Goal: Task Accomplishment & Management: Complete application form

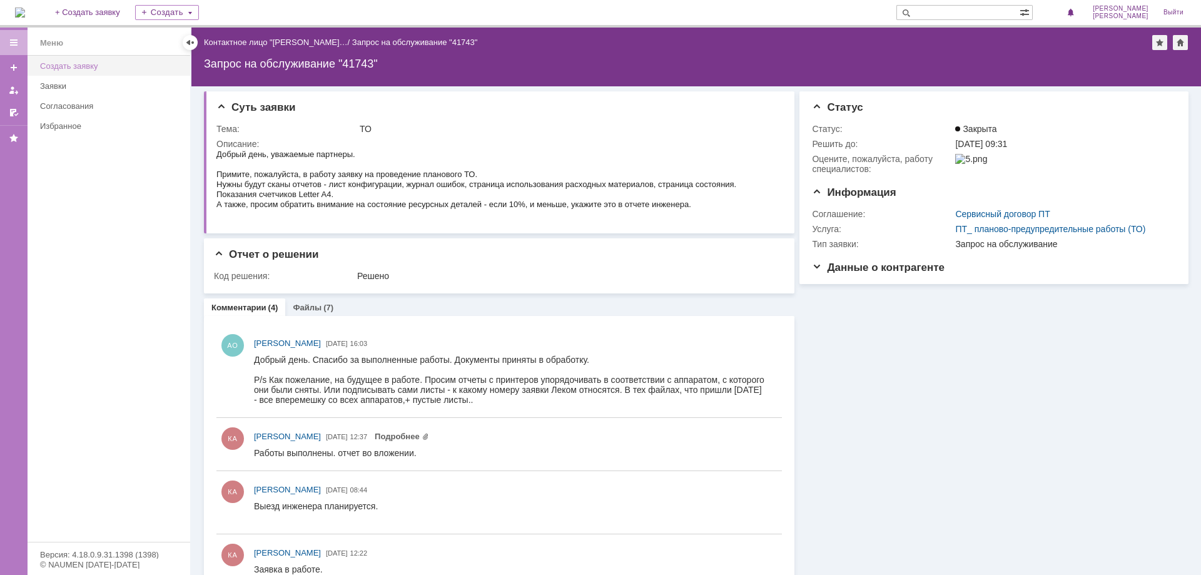
click at [97, 66] on div "Создать заявку" at bounding box center [111, 65] width 143 height 9
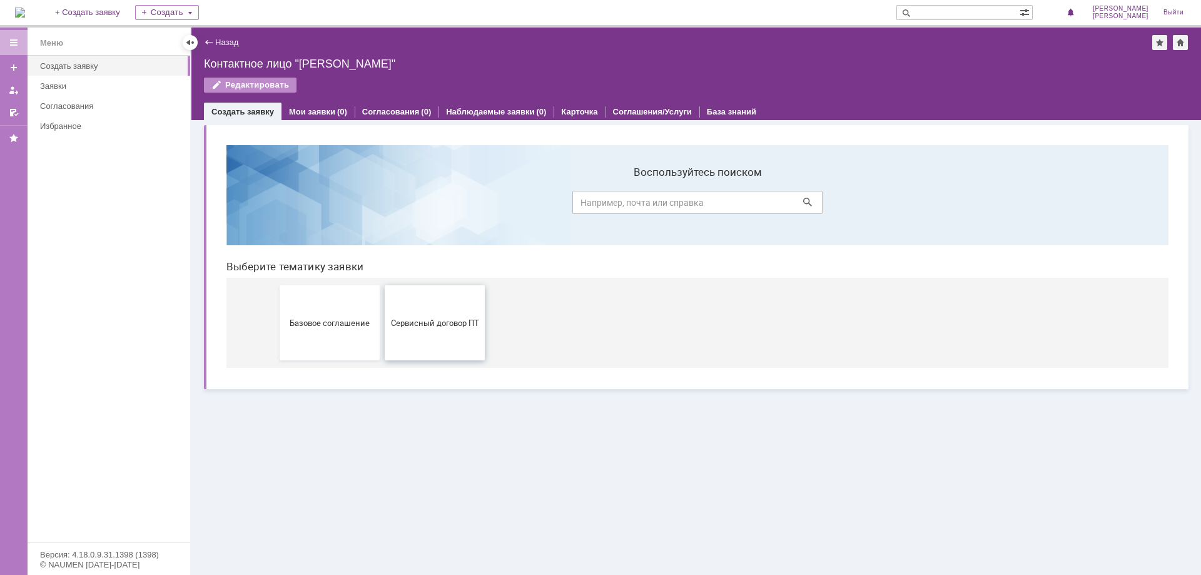
click at [466, 316] on button "Сервисный договор ПТ" at bounding box center [435, 322] width 100 height 75
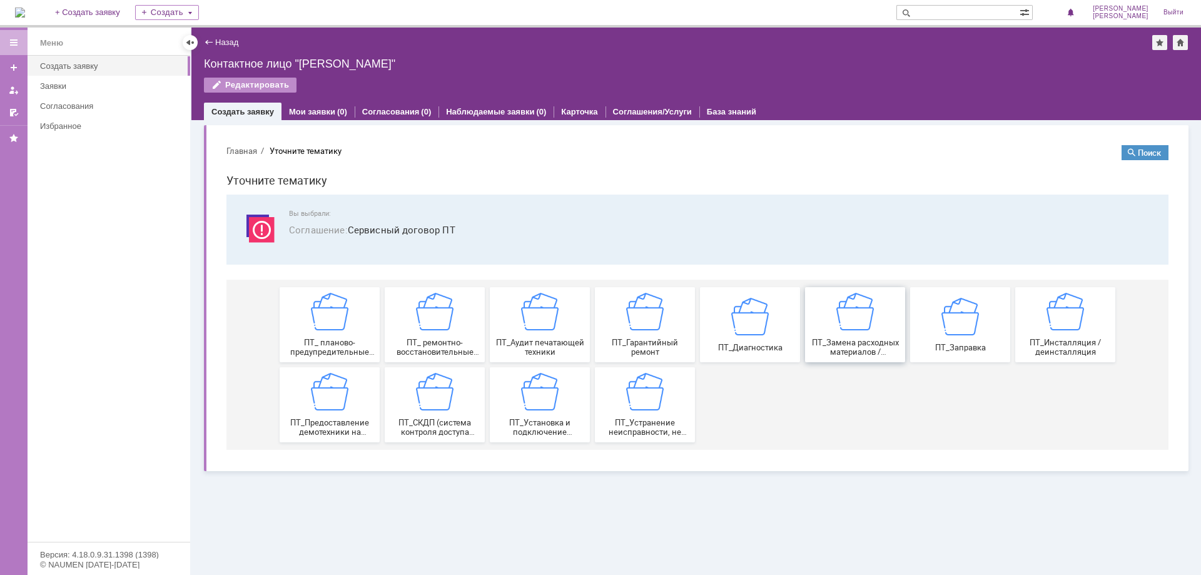
click at [857, 339] on span "ПТ_Замена расходных материалов / ресурсных деталей" at bounding box center [855, 347] width 93 height 19
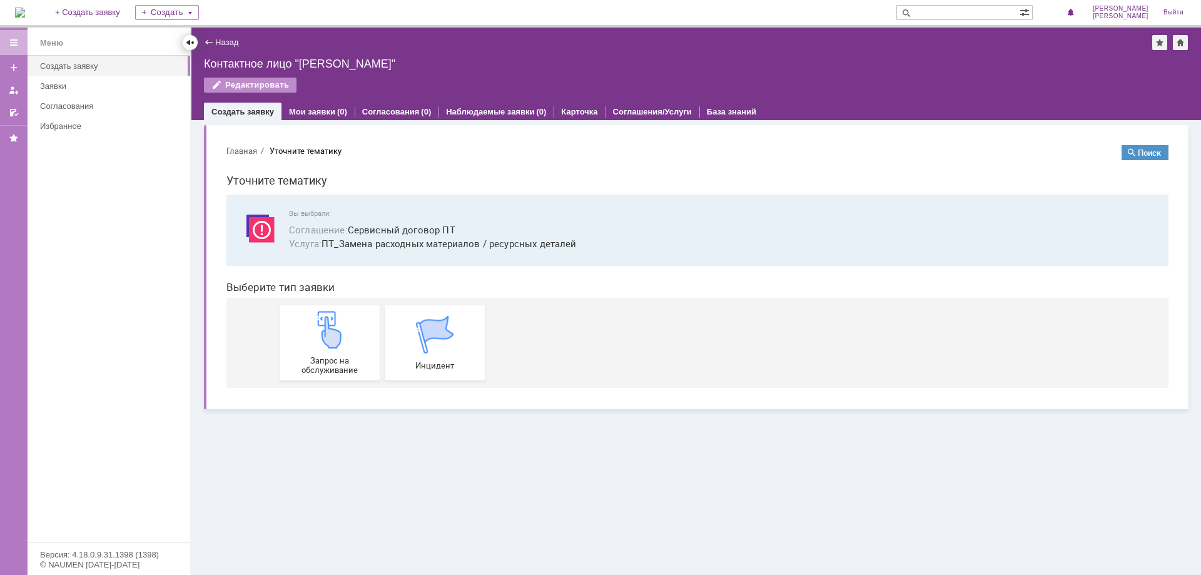
click at [190, 39] on div at bounding box center [190, 43] width 10 height 10
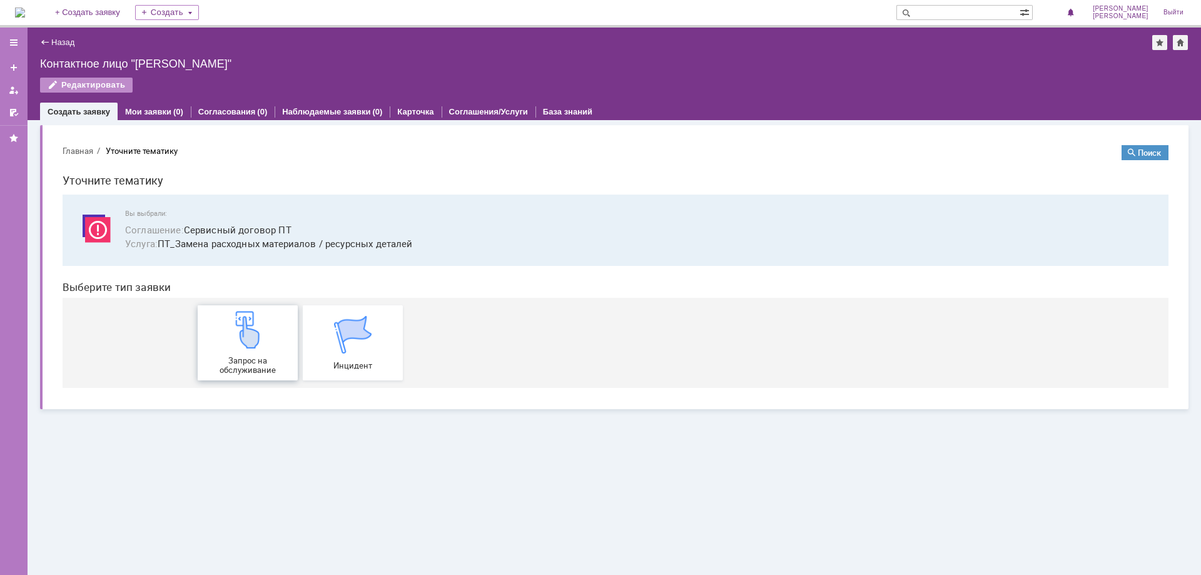
click at [257, 340] on img at bounding box center [248, 330] width 38 height 38
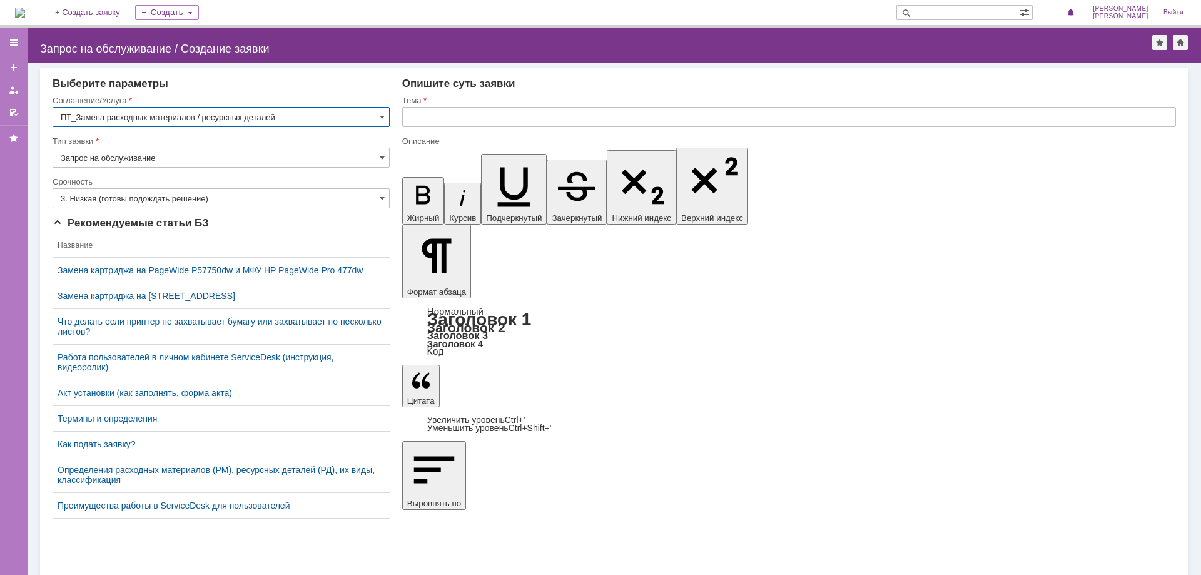
click at [378, 196] on input "3. Низкая (готовы подождать решение)" at bounding box center [221, 198] width 337 height 20
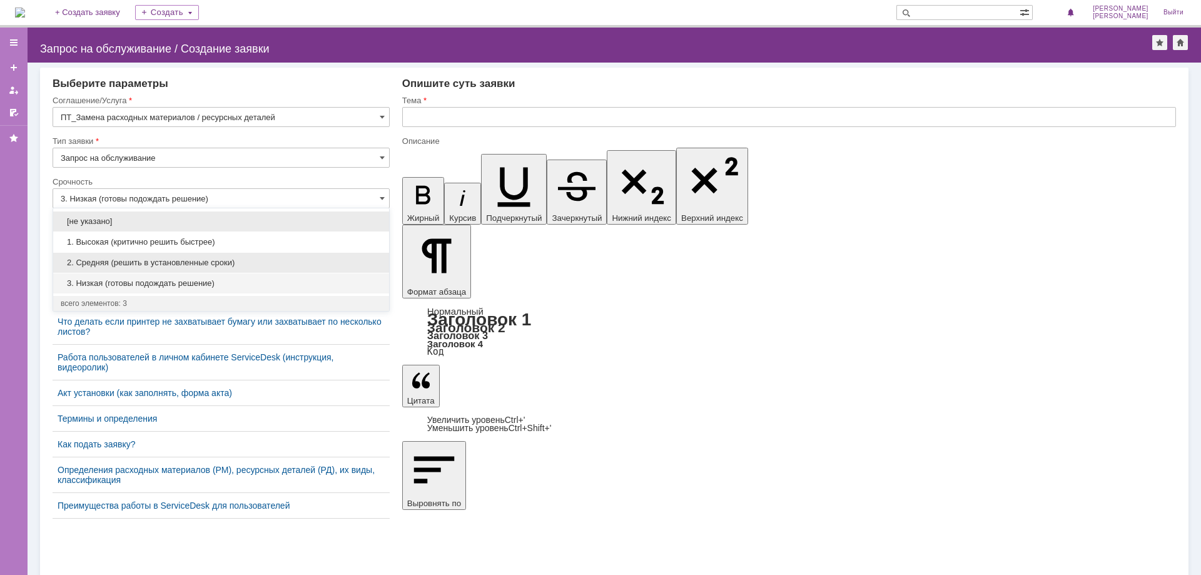
click at [154, 258] on span "2. Средняя (решить в установленные сроки)" at bounding box center [221, 263] width 321 height 10
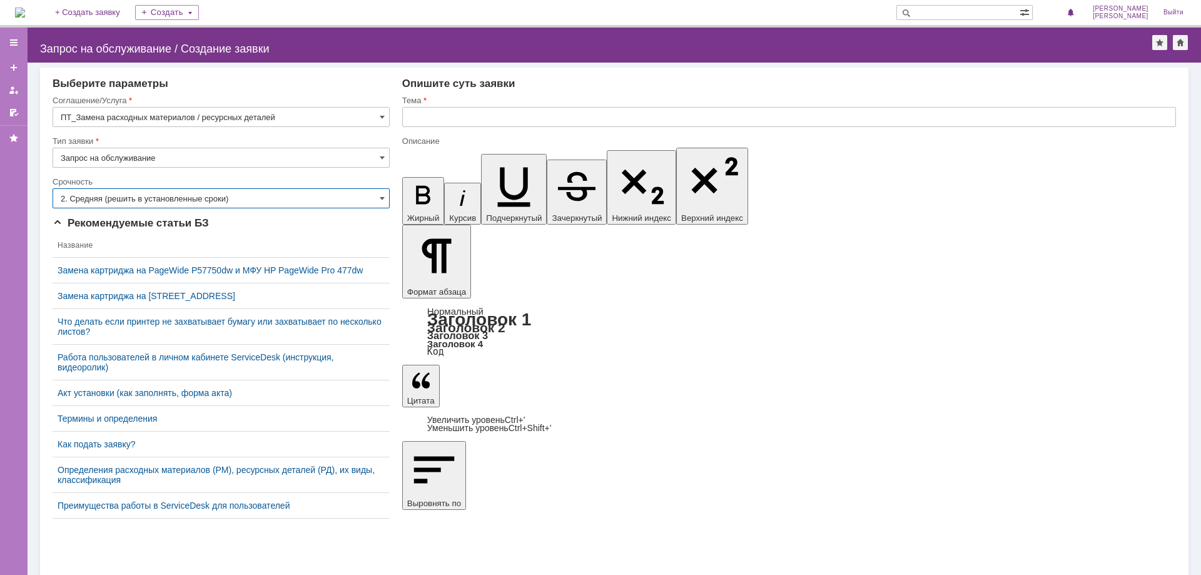
type input "2. Средняя (решить в установленные сроки)"
click at [439, 112] on input "text" at bounding box center [789, 117] width 774 height 20
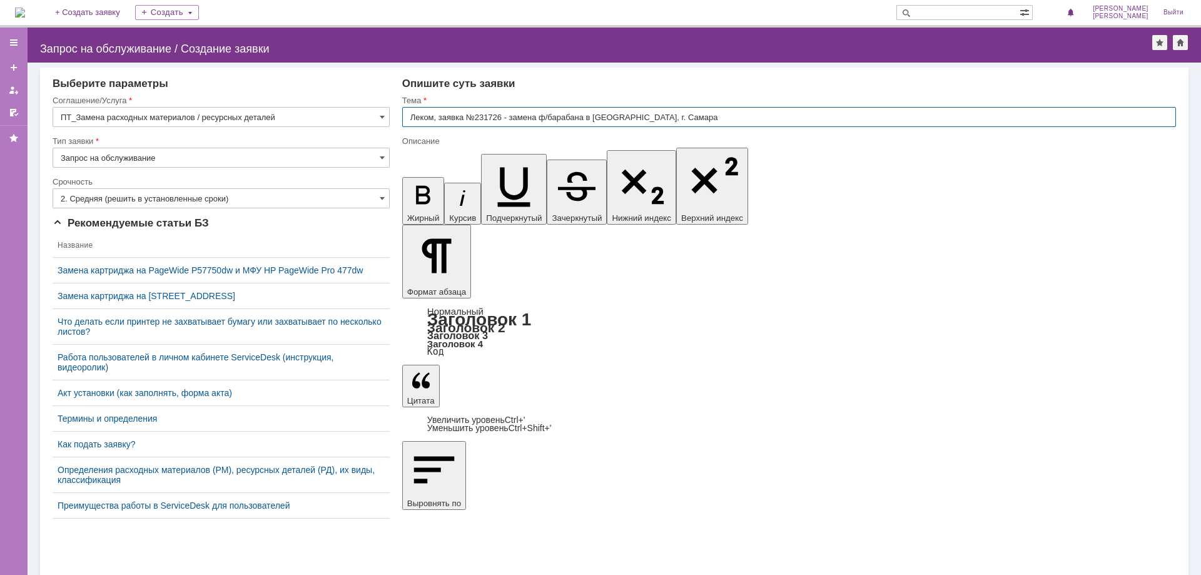
type input "Леком, заявка №231726 - замена ф/барабана в [GEOGRAPHIC_DATA], г. Самара"
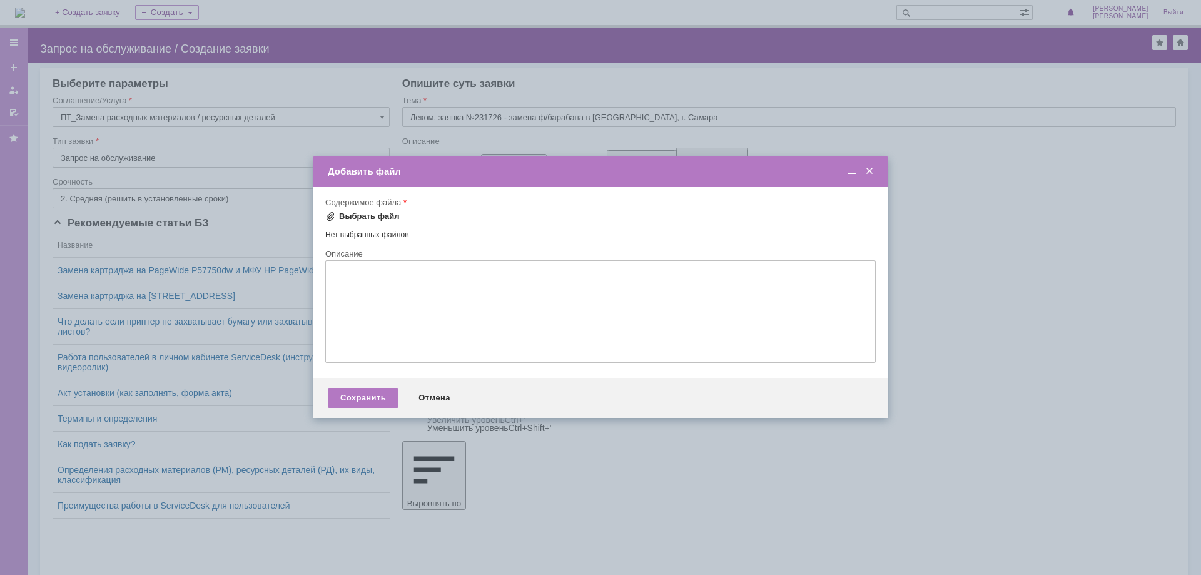
click at [365, 215] on div "Выбрать файл" at bounding box center [369, 216] width 61 height 10
click at [360, 395] on div "Сохранить" at bounding box center [363, 400] width 71 height 20
